Goal: Communication & Community: Share content

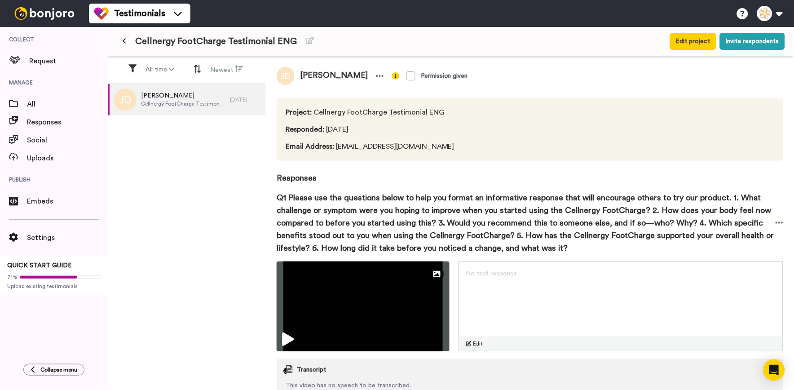
click at [127, 50] on div "Cellnergy FootCharge Testimonial ENG Edit project Invite respondents" at bounding box center [451, 41] width 686 height 29
click at [128, 36] on button at bounding box center [124, 41] width 15 height 16
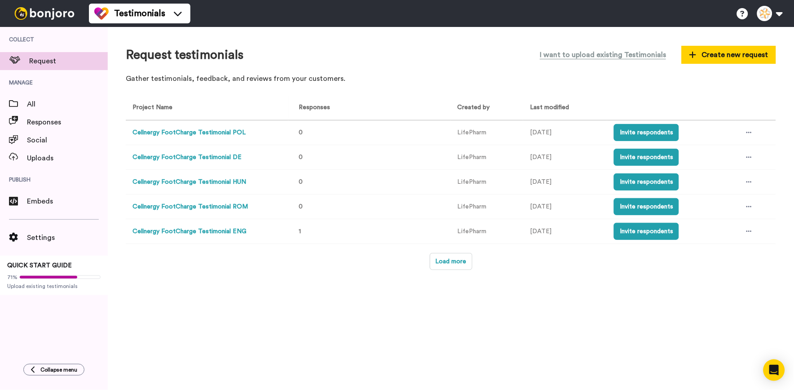
click at [742, 227] on td at bounding box center [755, 231] width 40 height 25
click at [743, 228] on div at bounding box center [748, 230] width 13 height 13
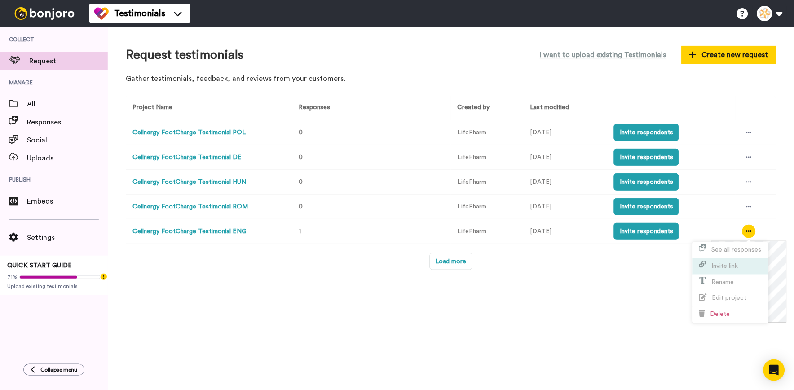
click at [745, 267] on li "Invite link" at bounding box center [730, 266] width 76 height 16
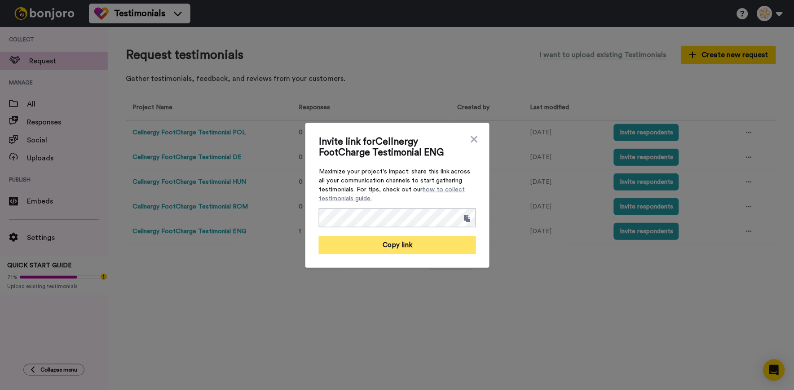
click at [455, 242] on button "Copy link" at bounding box center [397, 245] width 157 height 18
click at [470, 141] on icon at bounding box center [473, 139] width 7 height 7
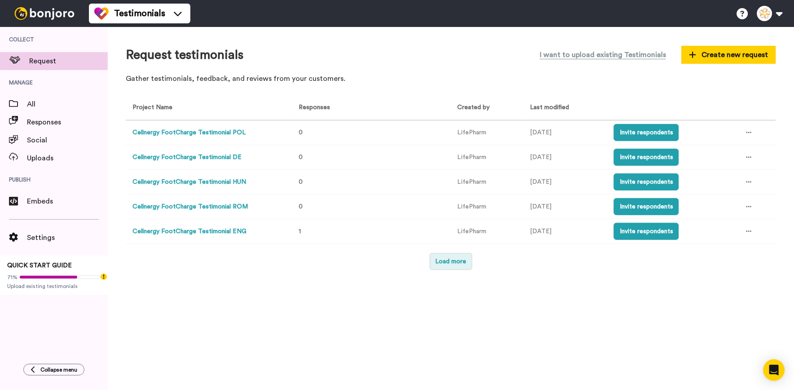
click at [434, 255] on button "Load more" at bounding box center [451, 261] width 43 height 17
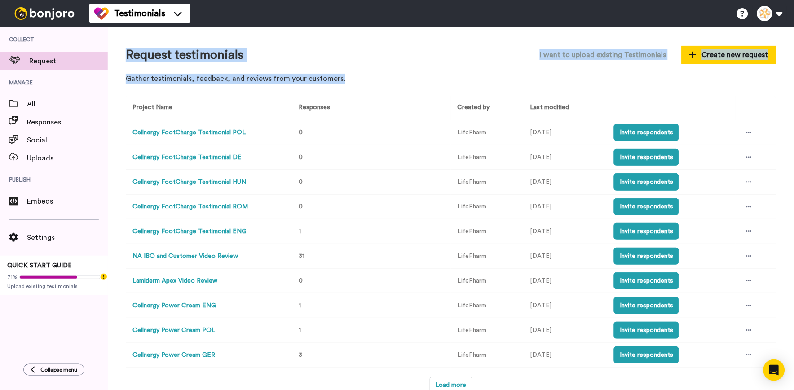
drag, startPoint x: 642, startPoint y: 69, endPoint x: 113, endPoint y: 63, distance: 529.7
click at [113, 63] on div "Request testimonials I want to upload existing Testimonials Create new request …" at bounding box center [451, 208] width 686 height 363
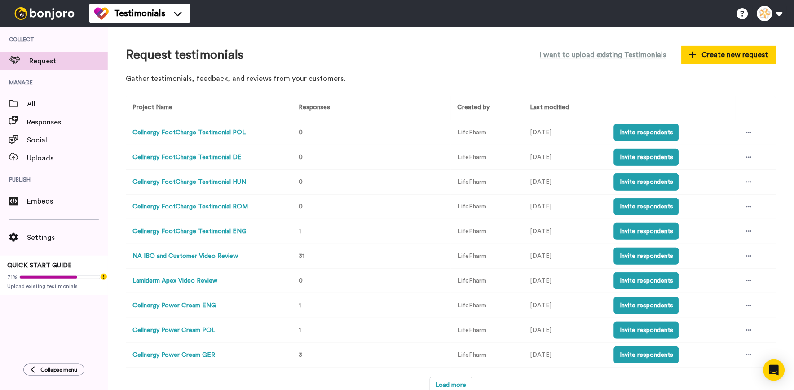
click at [458, 113] on th "Created by" at bounding box center [487, 108] width 72 height 25
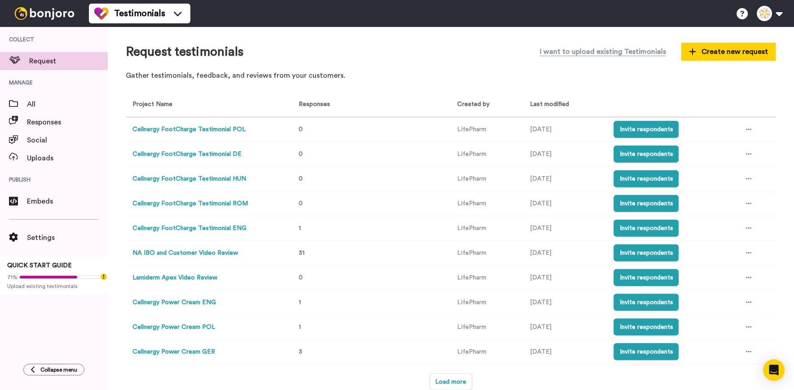
scroll to position [4, 0]
